Goal: Use online tool/utility: Use online tool/utility

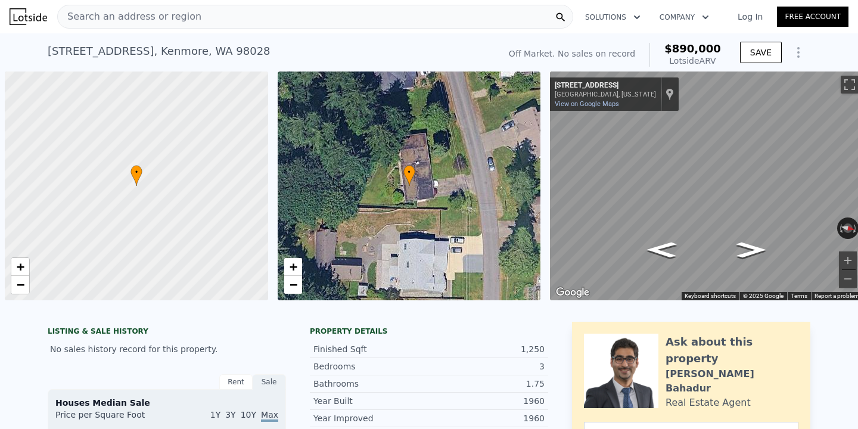
scroll to position [0, 5]
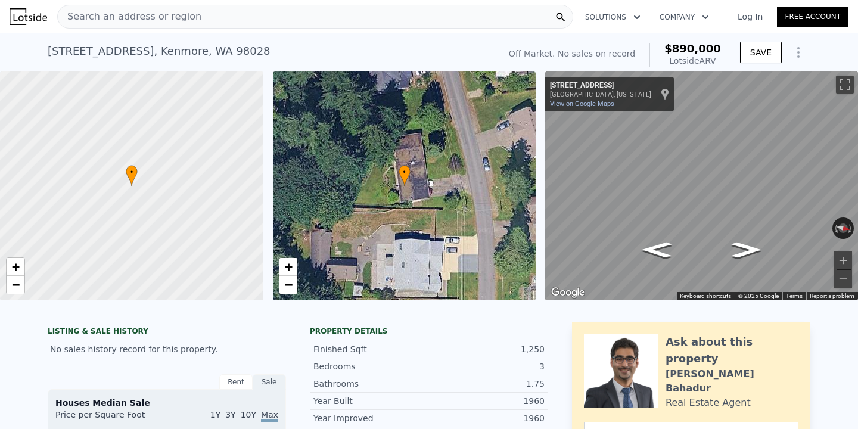
click at [263, 27] on div "Search an address or region" at bounding box center [315, 17] width 516 height 24
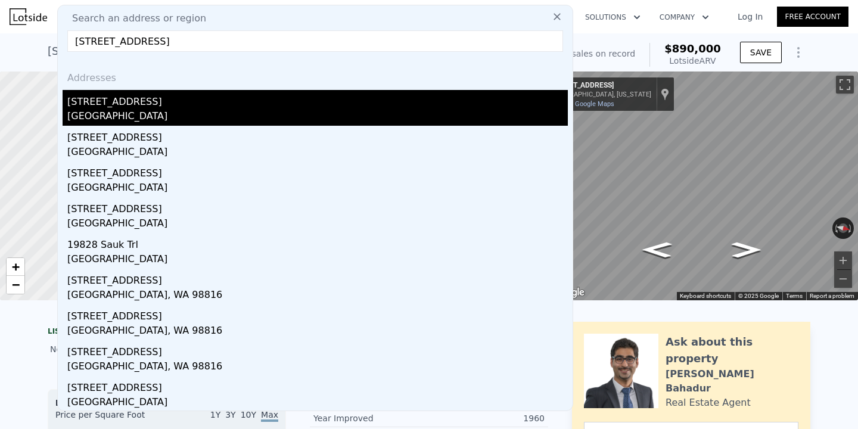
type input "[STREET_ADDRESS]"
click at [158, 109] on div "[GEOGRAPHIC_DATA]" at bounding box center [317, 117] width 500 height 17
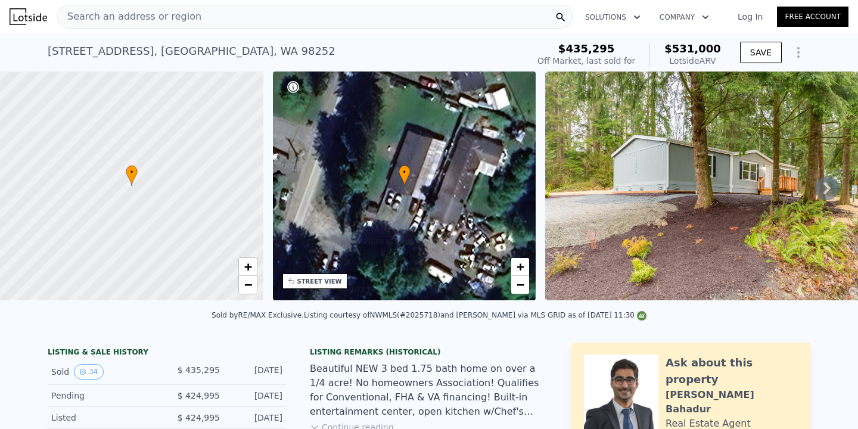
click at [244, 21] on div "Search an address or region" at bounding box center [315, 17] width 516 height 24
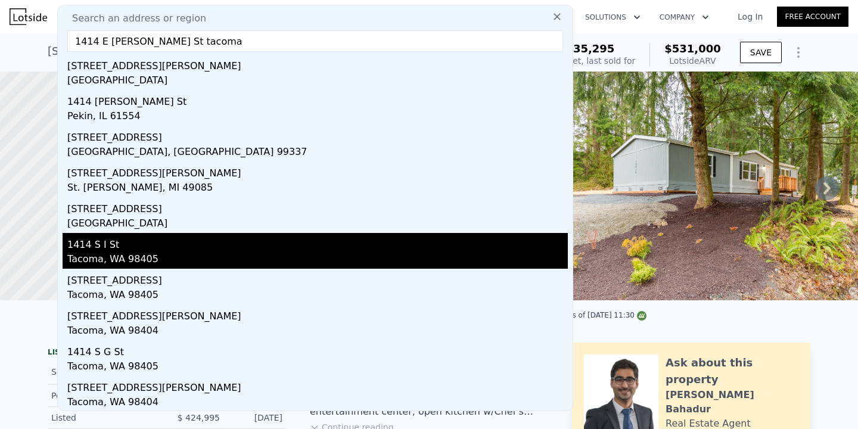
scroll to position [37, 0]
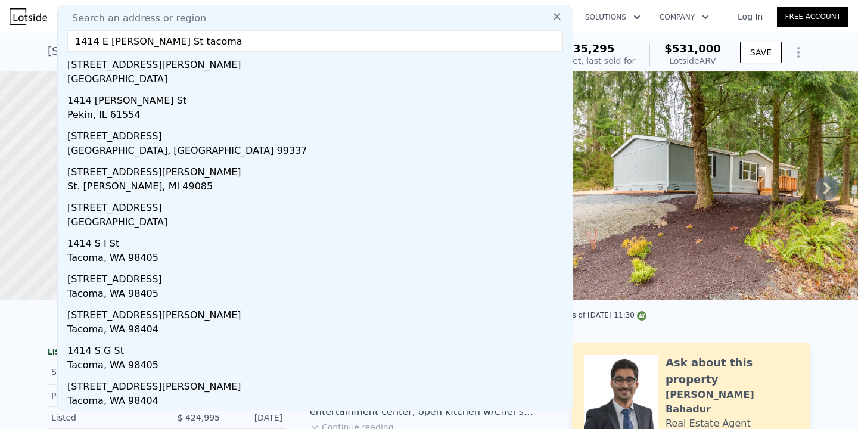
click at [263, 37] on input "1414 E [PERSON_NAME] St tacoma" at bounding box center [315, 40] width 496 height 21
paste input "[STREET_ADDRESS]"
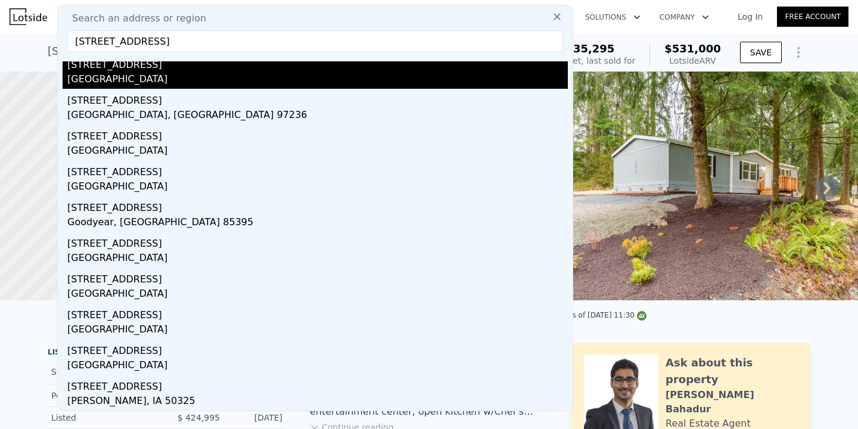
type input "[STREET_ADDRESS]"
click at [185, 70] on div "[STREET_ADDRESS]" at bounding box center [317, 62] width 500 height 19
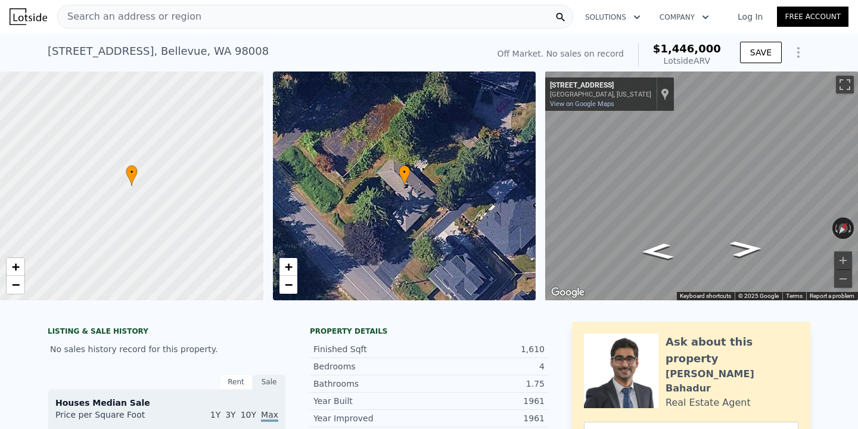
scroll to position [1141, 0]
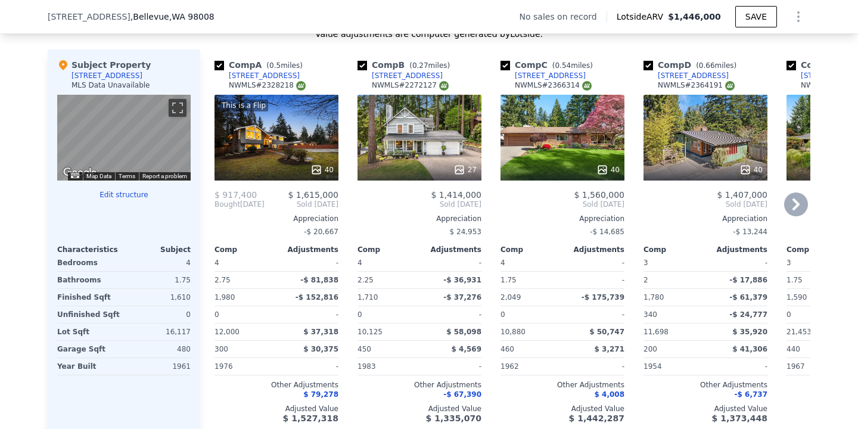
click at [789, 210] on icon at bounding box center [796, 204] width 24 height 24
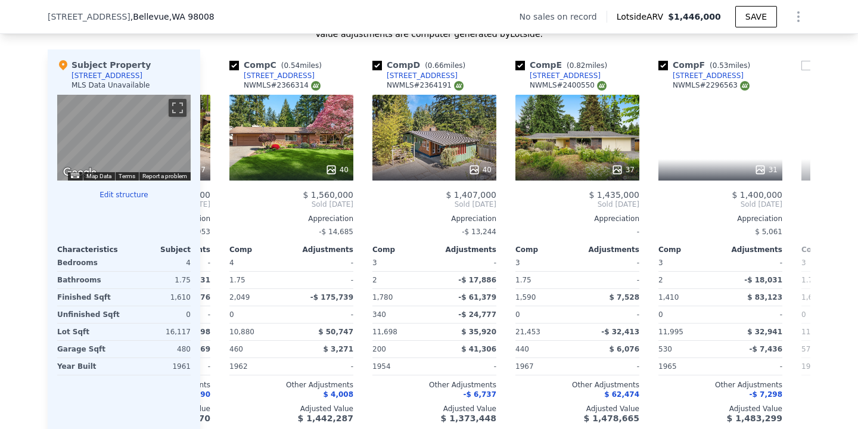
scroll to position [0, 286]
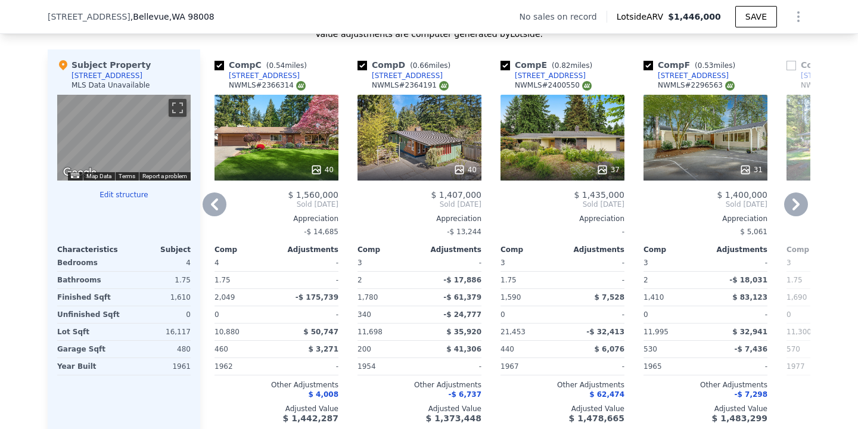
click at [206, 210] on icon at bounding box center [215, 204] width 24 height 24
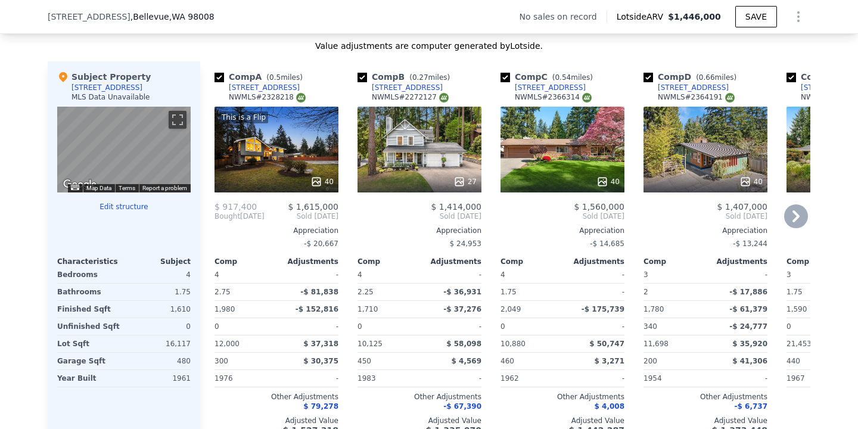
scroll to position [1034, 0]
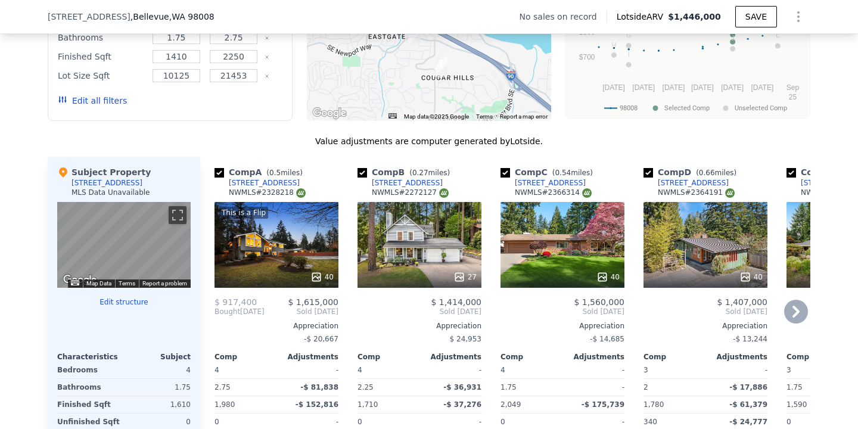
click at [798, 307] on icon at bounding box center [796, 312] width 24 height 24
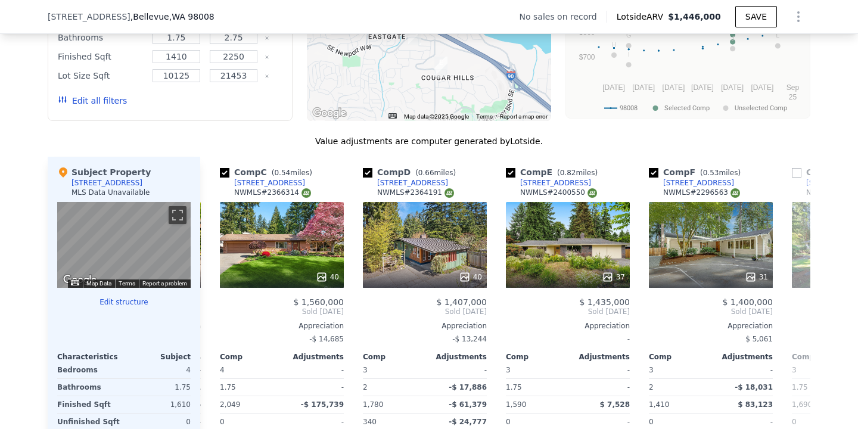
scroll to position [0, 286]
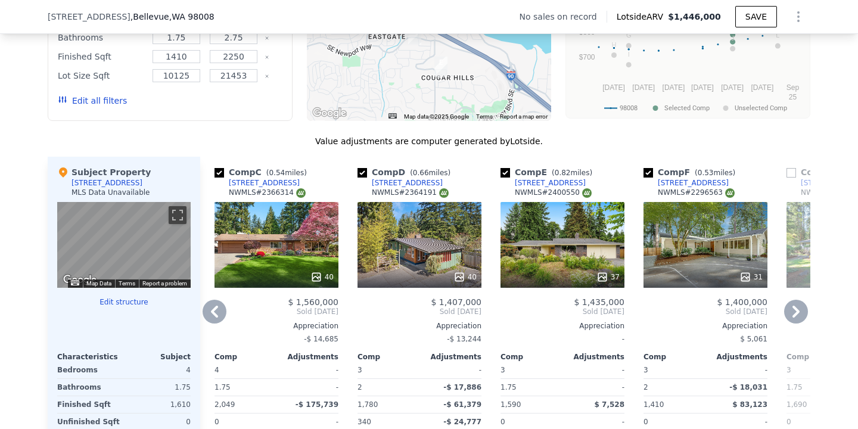
click at [797, 317] on icon at bounding box center [796, 312] width 24 height 24
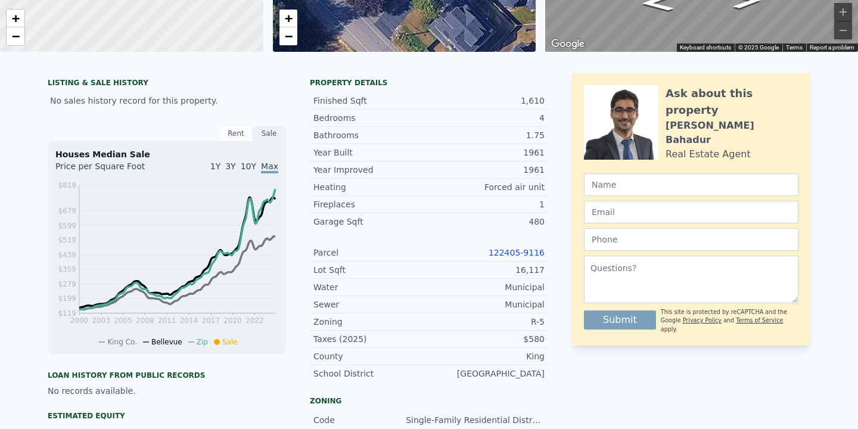
scroll to position [4, 0]
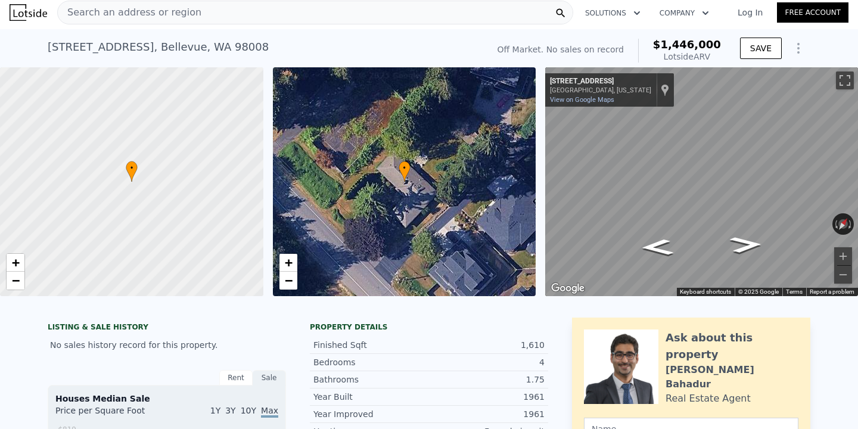
click at [306, 10] on div "Search an address or region" at bounding box center [315, 13] width 516 height 24
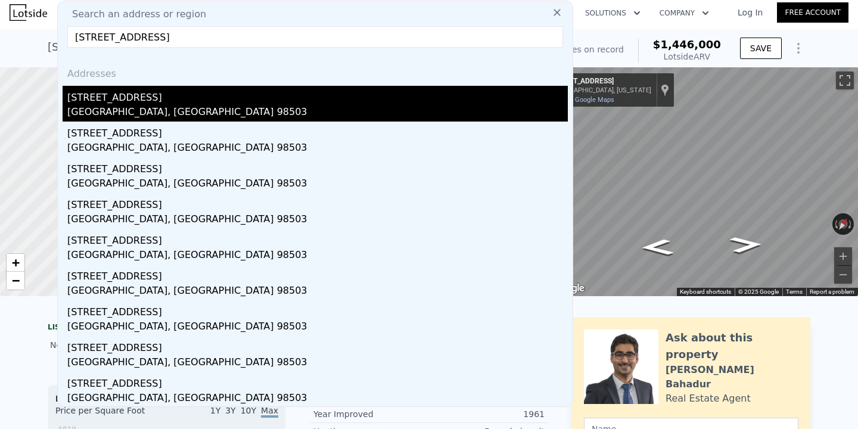
type input "[STREET_ADDRESS]"
click at [154, 99] on div "[STREET_ADDRESS]" at bounding box center [317, 95] width 500 height 19
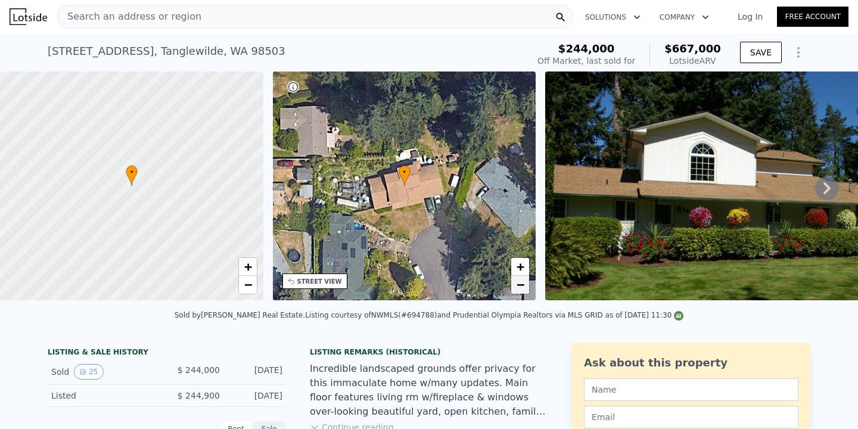
click at [518, 292] on span "−" at bounding box center [520, 284] width 8 height 15
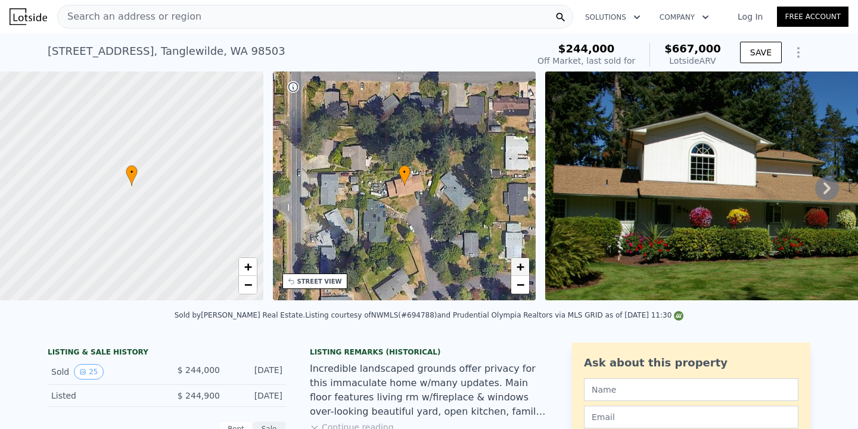
click at [522, 270] on span "+" at bounding box center [520, 266] width 8 height 15
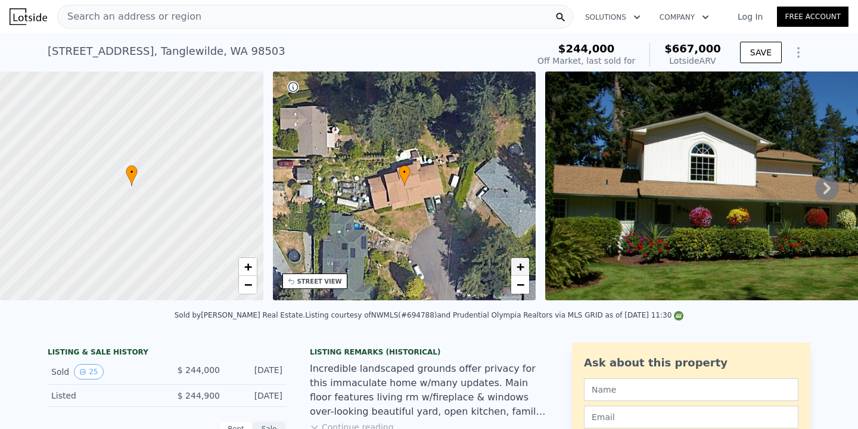
click at [522, 270] on span "+" at bounding box center [520, 266] width 8 height 15
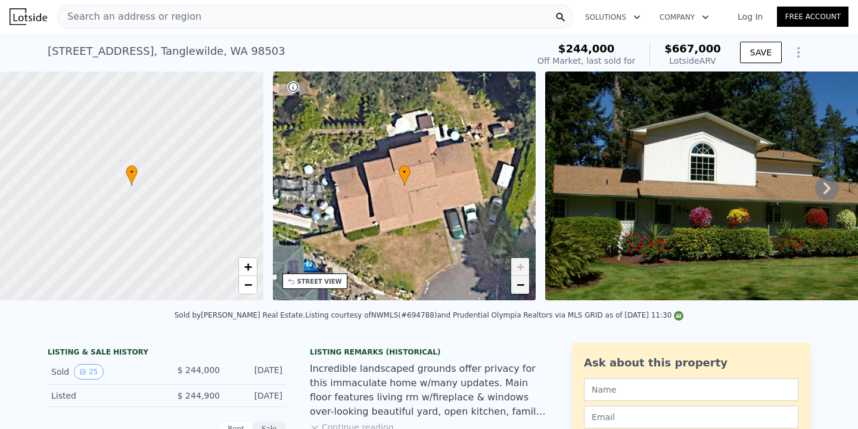
click at [515, 288] on link "−" at bounding box center [520, 285] width 18 height 18
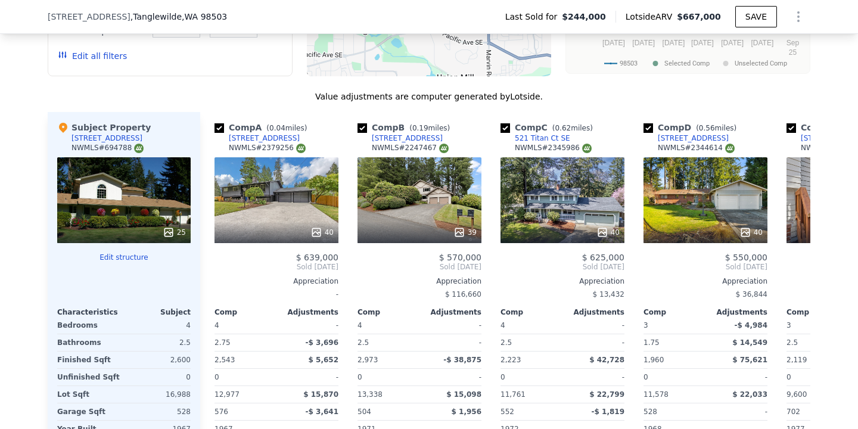
scroll to position [1392, 0]
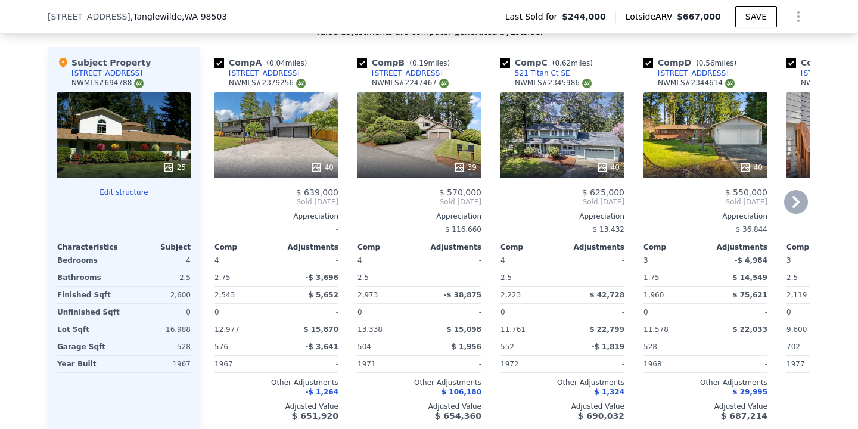
click at [800, 204] on icon at bounding box center [796, 202] width 24 height 24
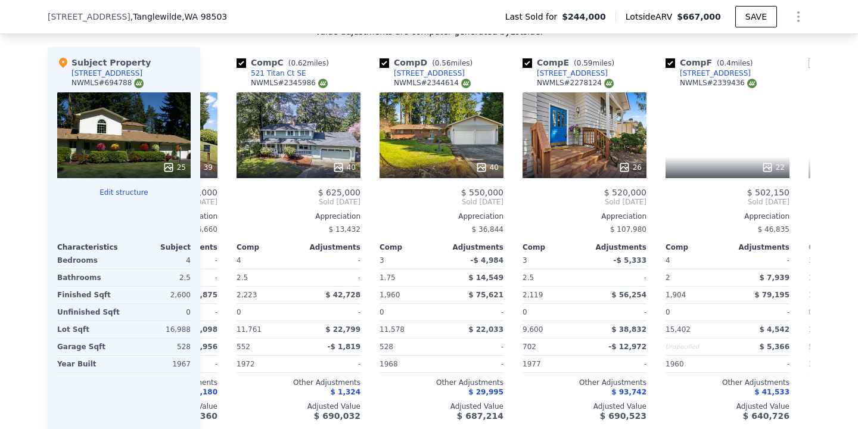
scroll to position [0, 286]
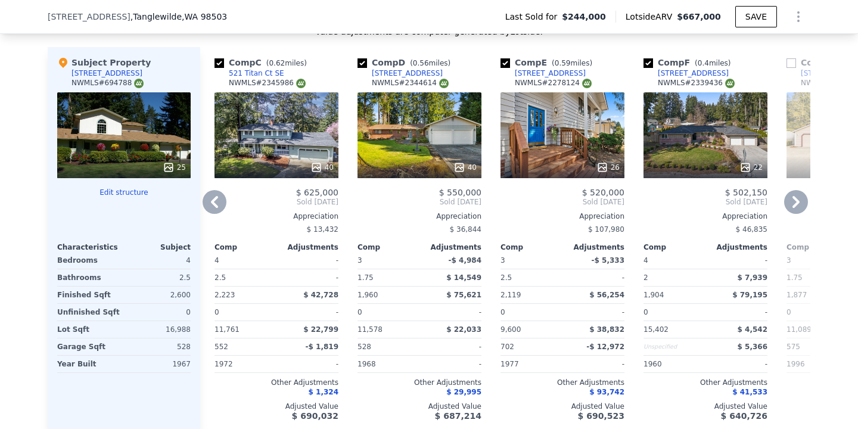
click at [797, 200] on icon at bounding box center [795, 202] width 7 height 12
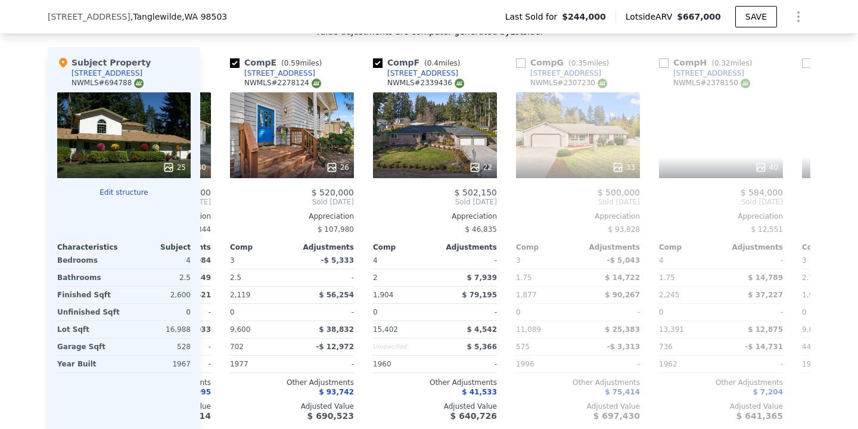
scroll to position [0, 572]
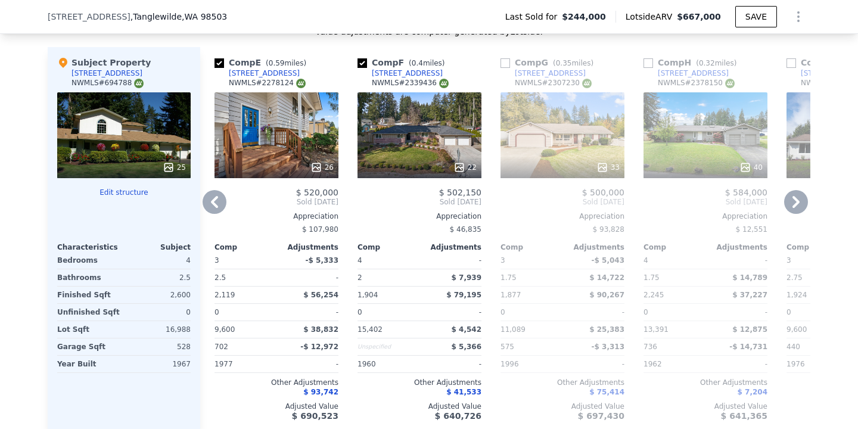
click at [217, 197] on icon at bounding box center [214, 202] width 7 height 12
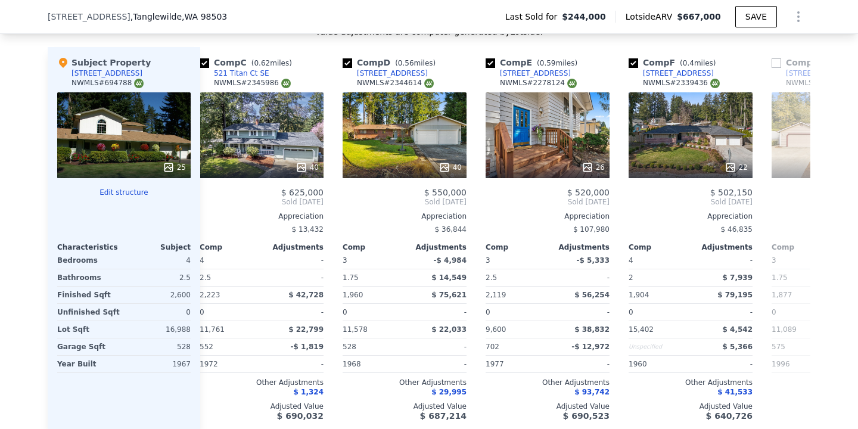
scroll to position [0, 286]
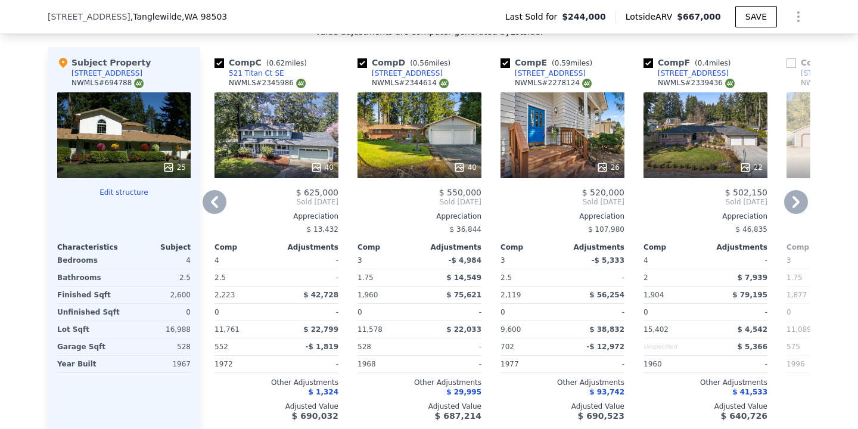
click at [217, 197] on icon at bounding box center [214, 202] width 7 height 12
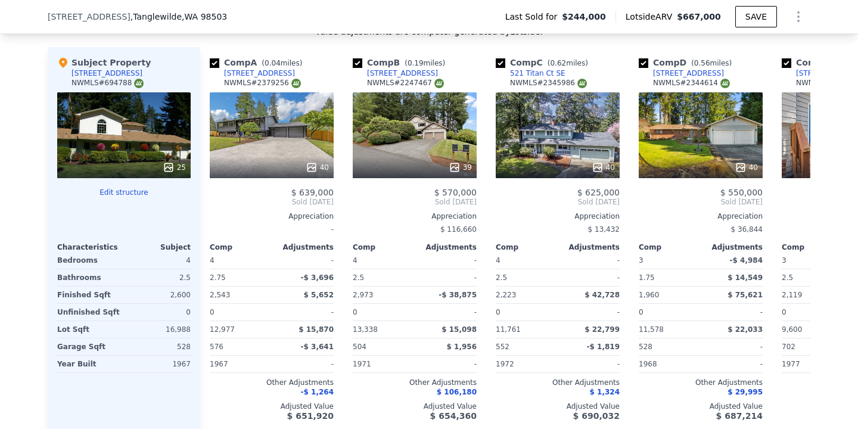
scroll to position [0, 0]
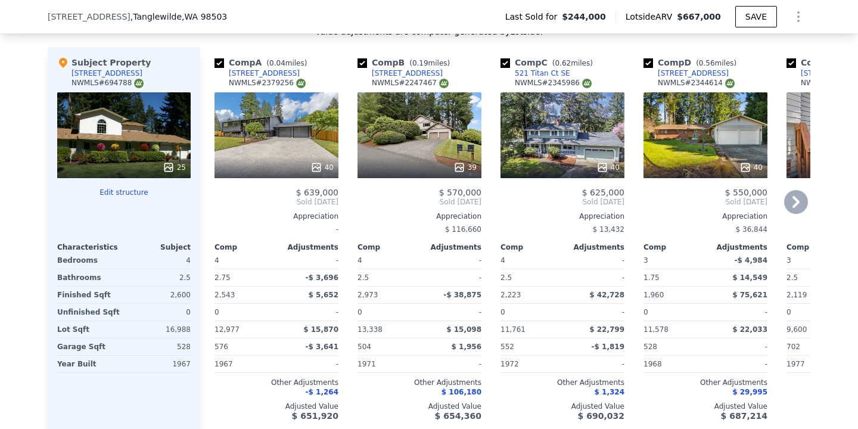
click at [792, 203] on icon at bounding box center [796, 202] width 24 height 24
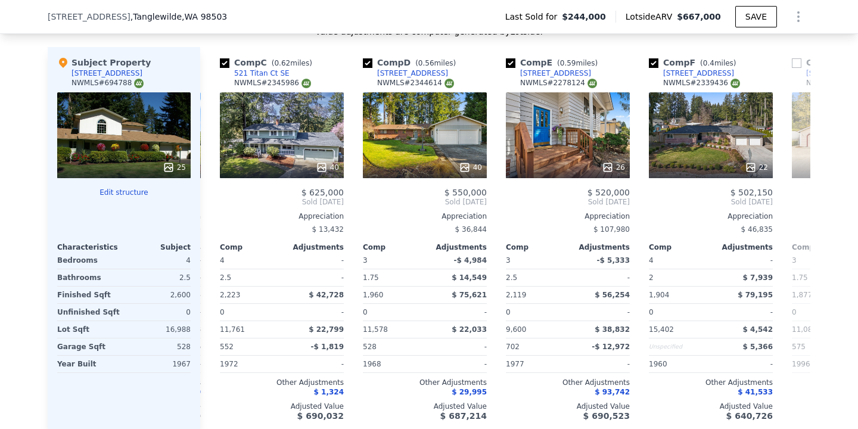
scroll to position [0, 286]
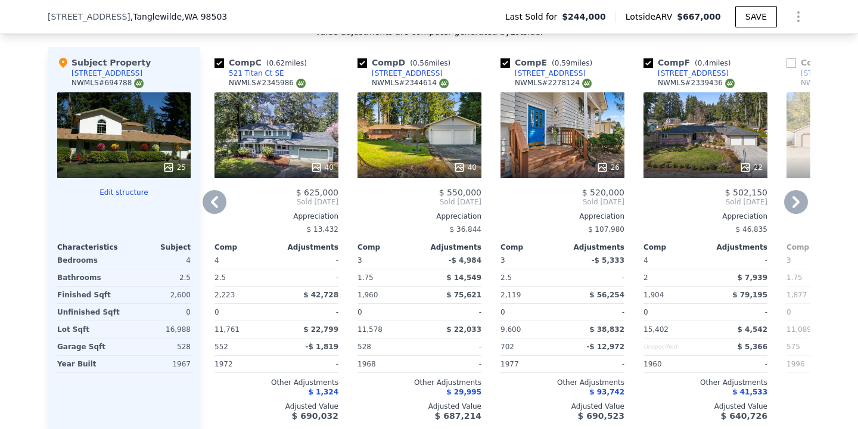
click at [792, 202] on icon at bounding box center [796, 202] width 24 height 24
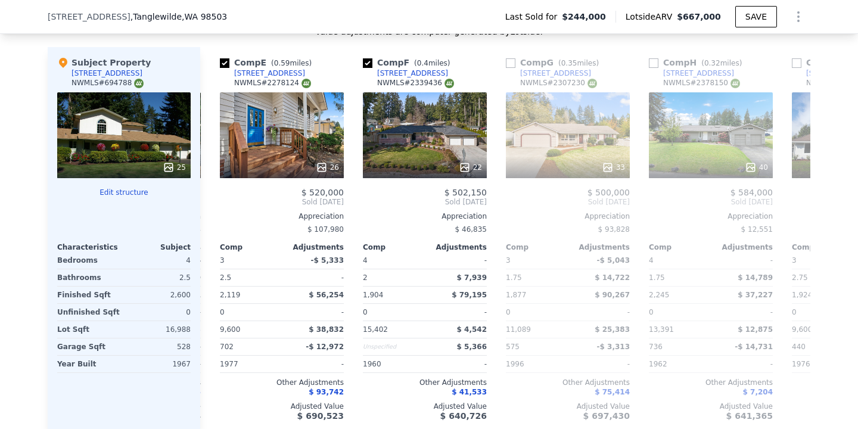
scroll to position [0, 572]
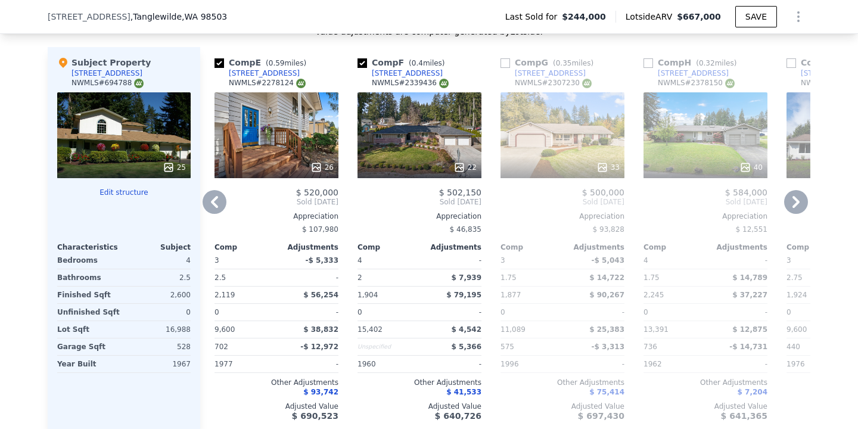
click at [221, 200] on icon at bounding box center [215, 202] width 24 height 24
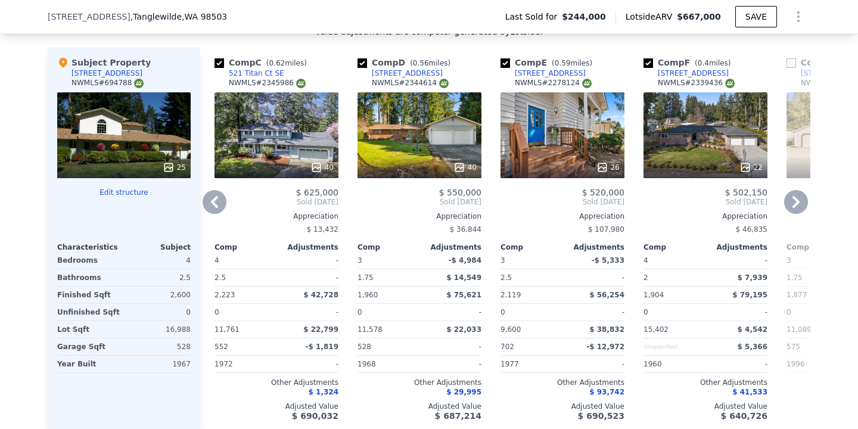
click at [219, 200] on icon at bounding box center [215, 202] width 24 height 24
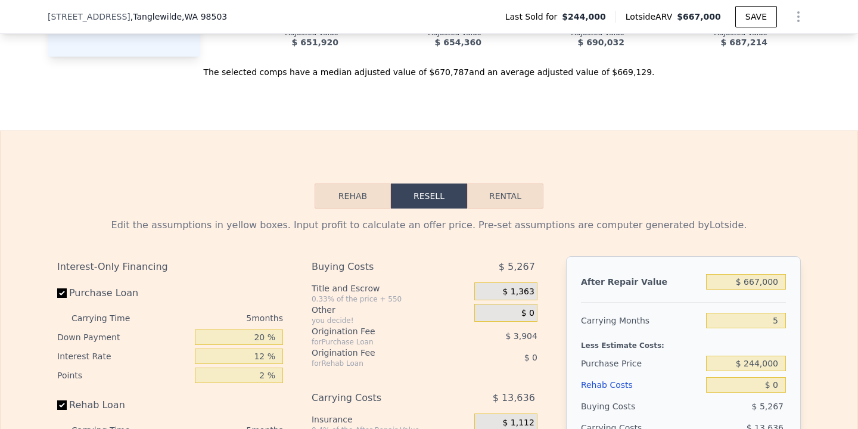
scroll to position [1765, 0]
click at [758, 278] on input "$ 667,000" at bounding box center [746, 282] width 80 height 15
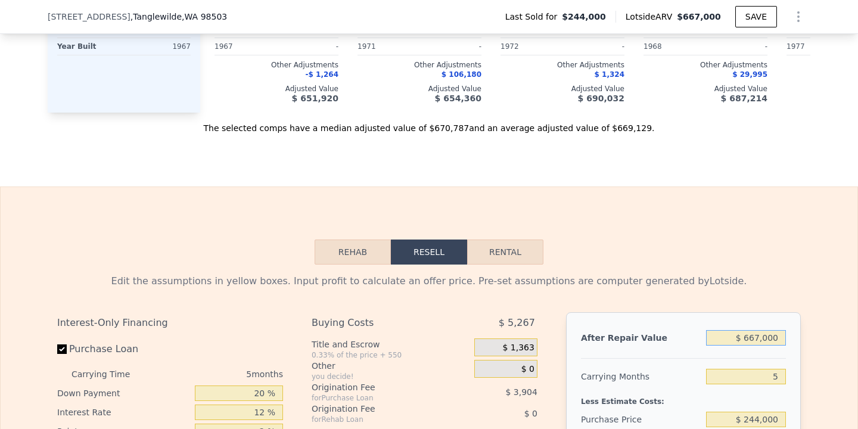
scroll to position [1707, 0]
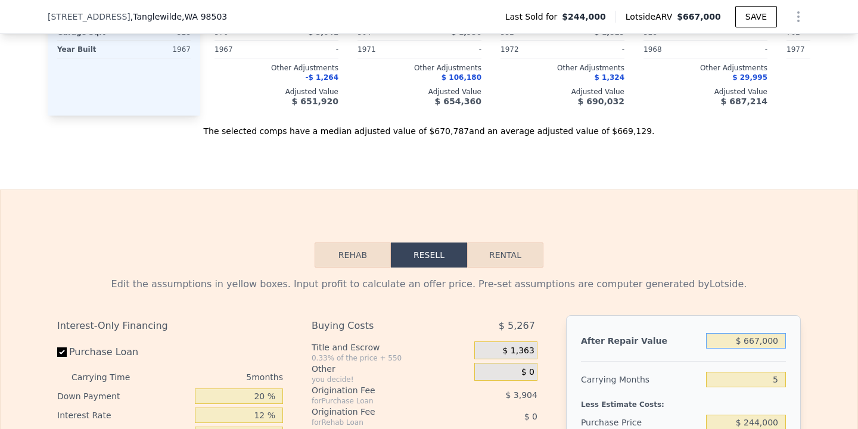
type input "$ 66,000"
type input "-$ 201,146"
type input "$ 6,000"
type input "-$ 256,778"
type input "$ 640,000"
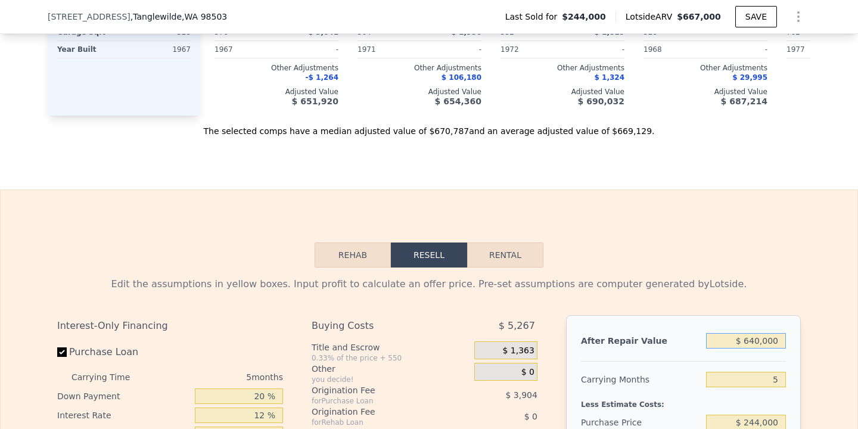
type input "$ 331,069"
type input "$ 640,000"
click at [782, 382] on input "5" at bounding box center [746, 379] width 80 height 15
type input "3"
type input "$ 336,506"
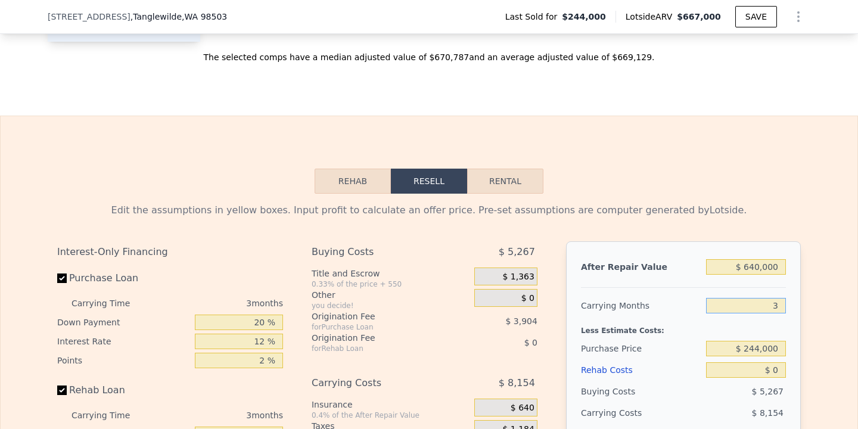
scroll to position [1794, 0]
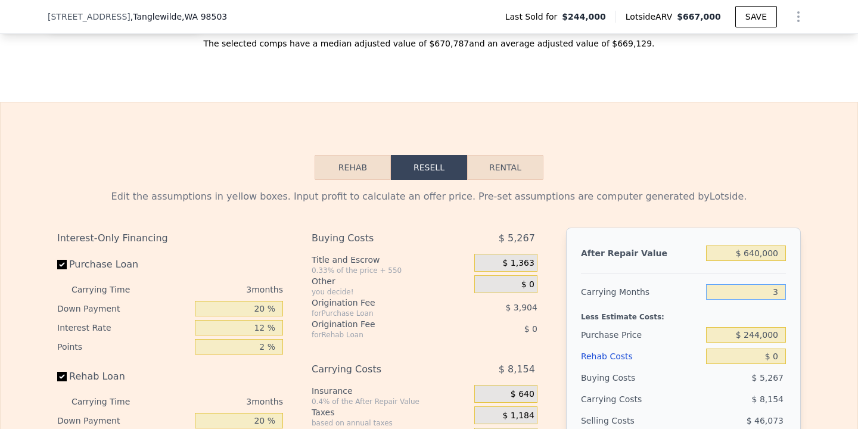
type input "3"
click at [759, 332] on input "$ 244,000" at bounding box center [746, 334] width 80 height 15
type input "$ 475,000"
click at [775, 360] on input "$ 0" at bounding box center [746, 355] width 80 height 15
type input "$ 95,497"
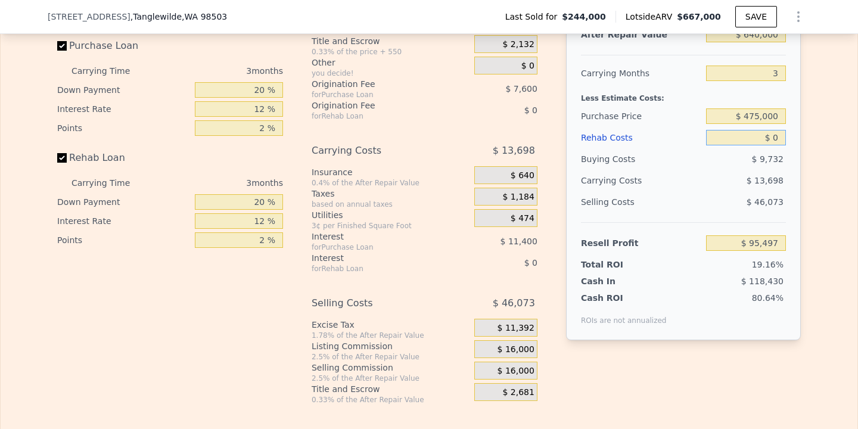
scroll to position [2012, 0]
type input "$ 200"
type input "$ 95,288"
type input "$ 2,000"
type input "$ 93,417"
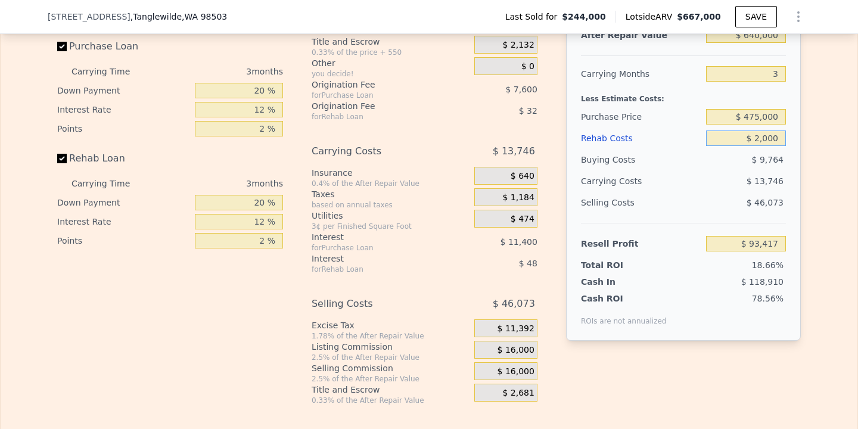
type input "$ 20,000"
type input "$ 74,697"
type input "$ 20,000"
click at [857, 401] on div "Rehab Resell Rental Edit the assumptions in yellow boxes. Input profit to calcu…" at bounding box center [429, 171] width 858 height 574
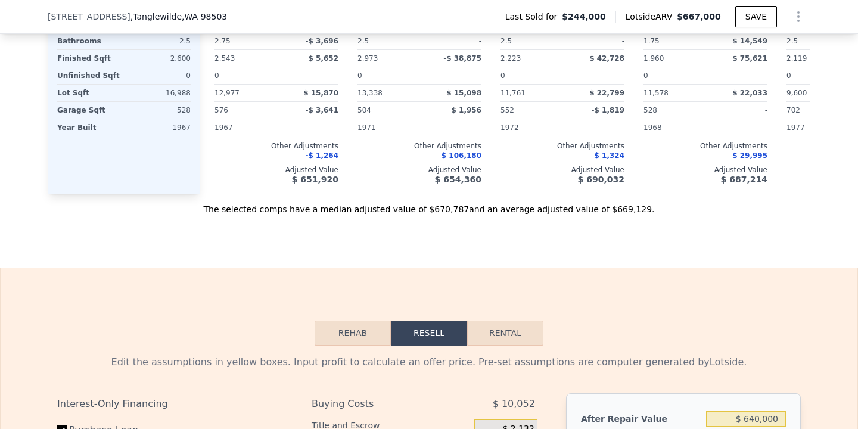
scroll to position [1376, 0]
